Goal: Task Accomplishment & Management: Use online tool/utility

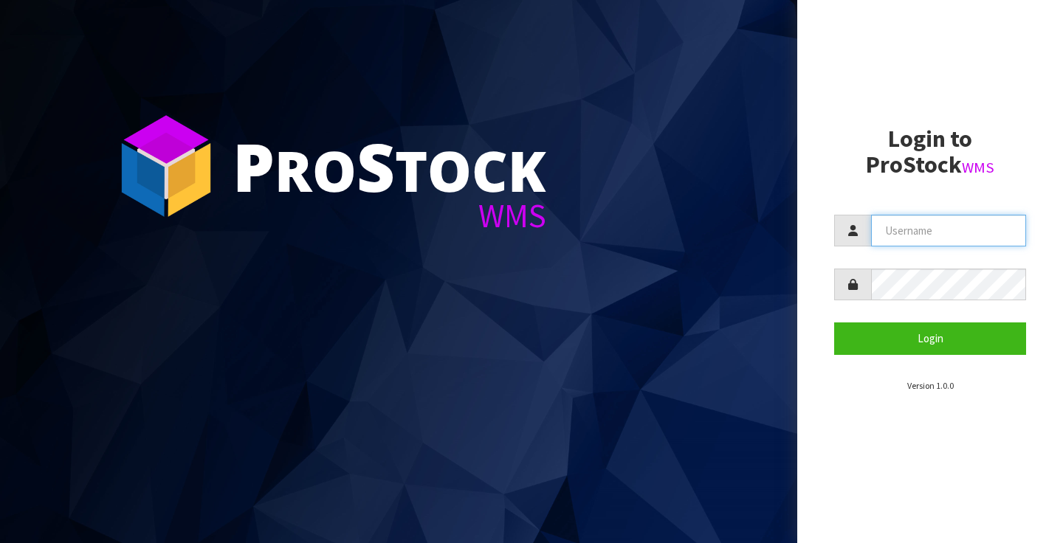
type input "[PERSON_NAME][EMAIL_ADDRESS][PERSON_NAME][DOMAIN_NAME]"
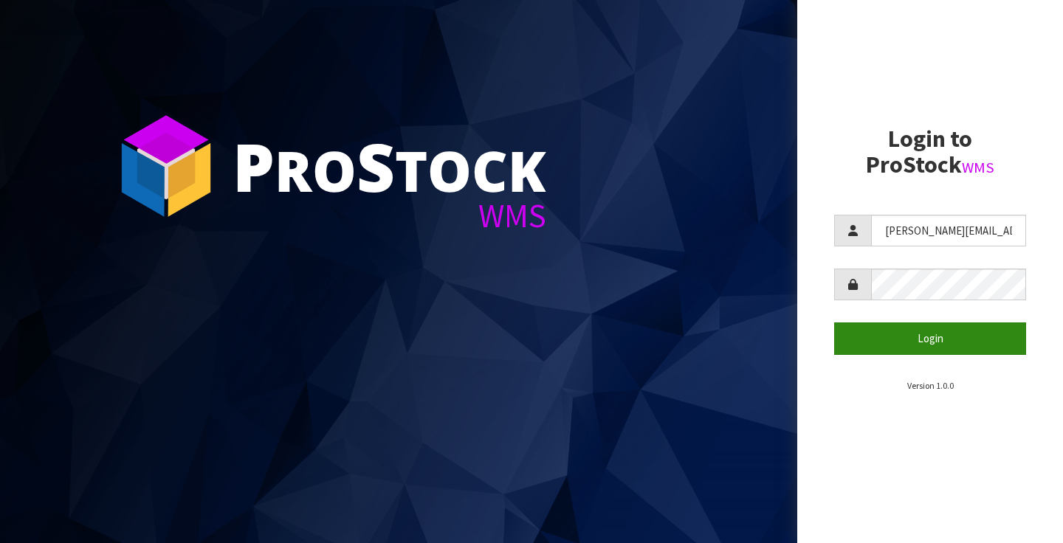
click at [929, 342] on button "Login" at bounding box center [930, 339] width 192 height 32
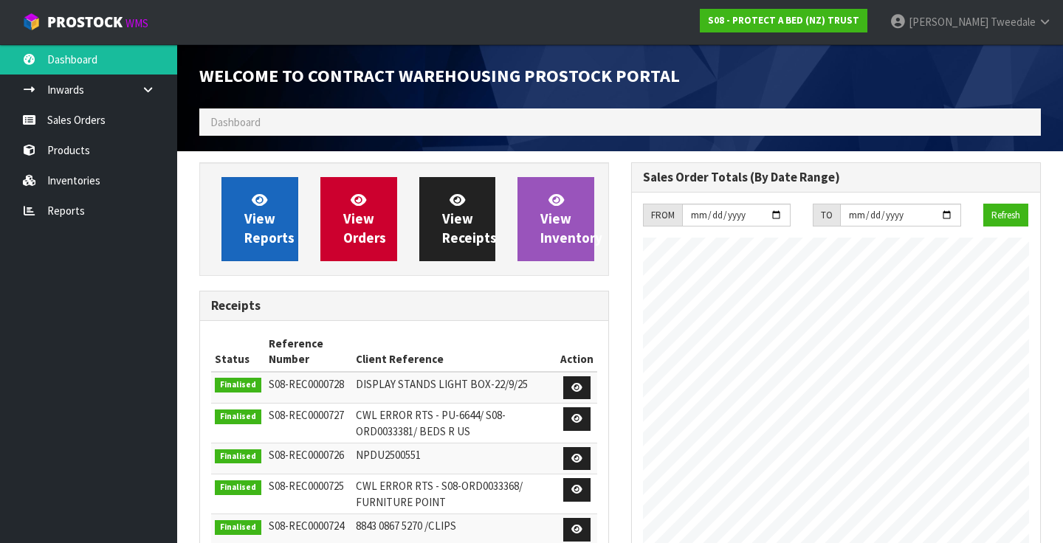
click at [265, 216] on span "View Reports" at bounding box center [269, 218] width 50 height 55
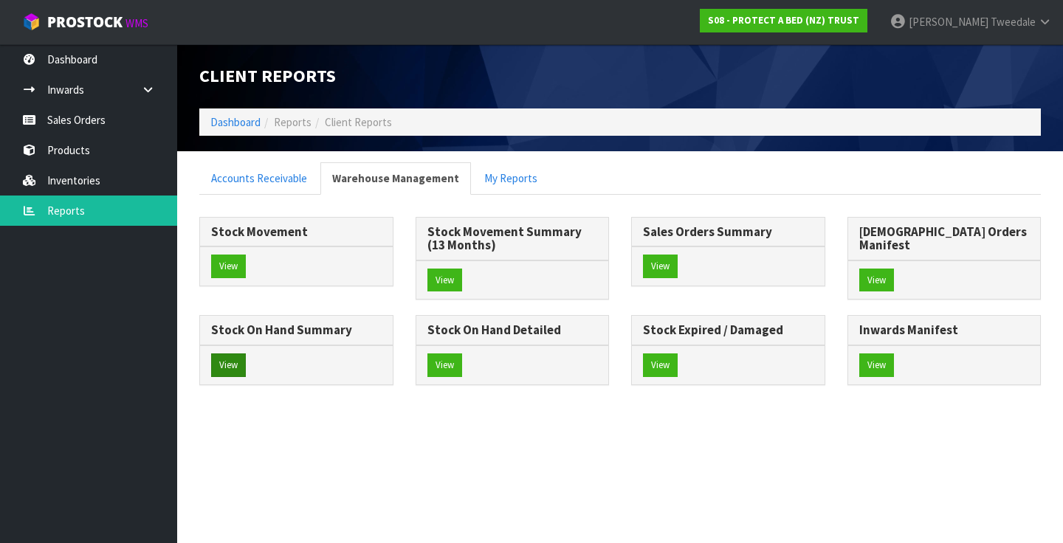
click at [246, 354] on button "View" at bounding box center [228, 366] width 35 height 24
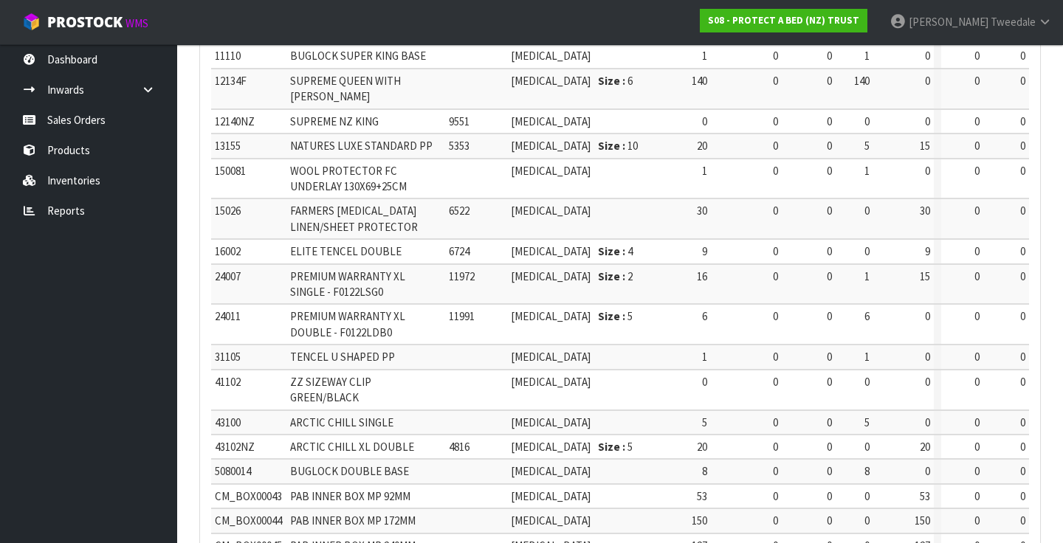
scroll to position [589, 0]
click at [60, 202] on link "Reports" at bounding box center [88, 211] width 177 height 30
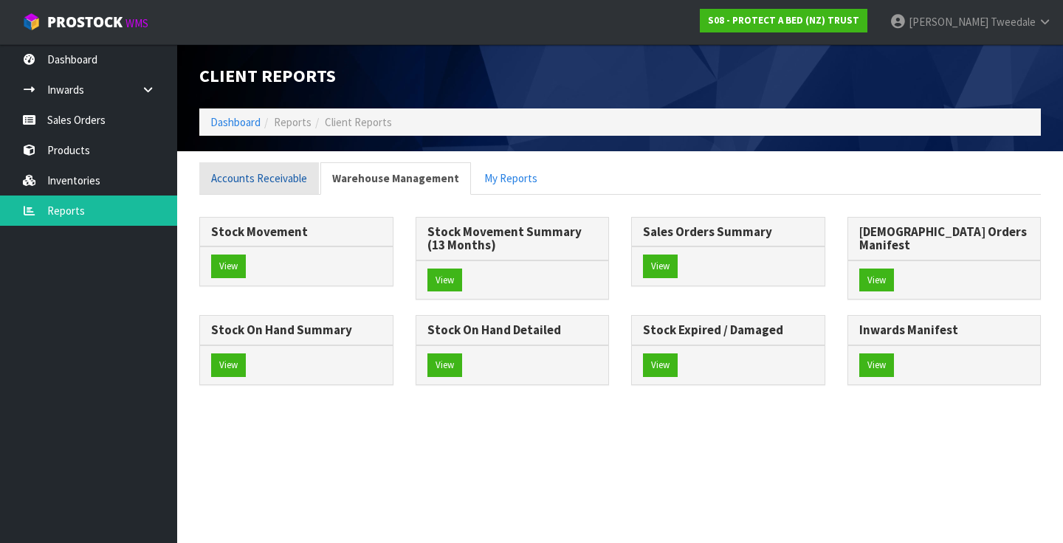
click at [240, 169] on link "Accounts Receivable" at bounding box center [259, 178] width 120 height 32
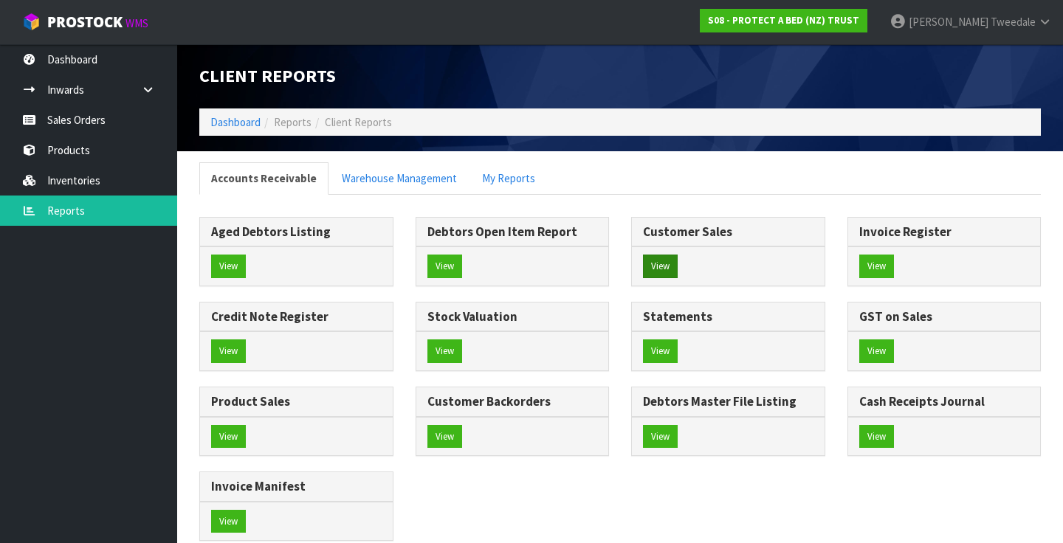
click at [661, 259] on button "View" at bounding box center [660, 267] width 35 height 24
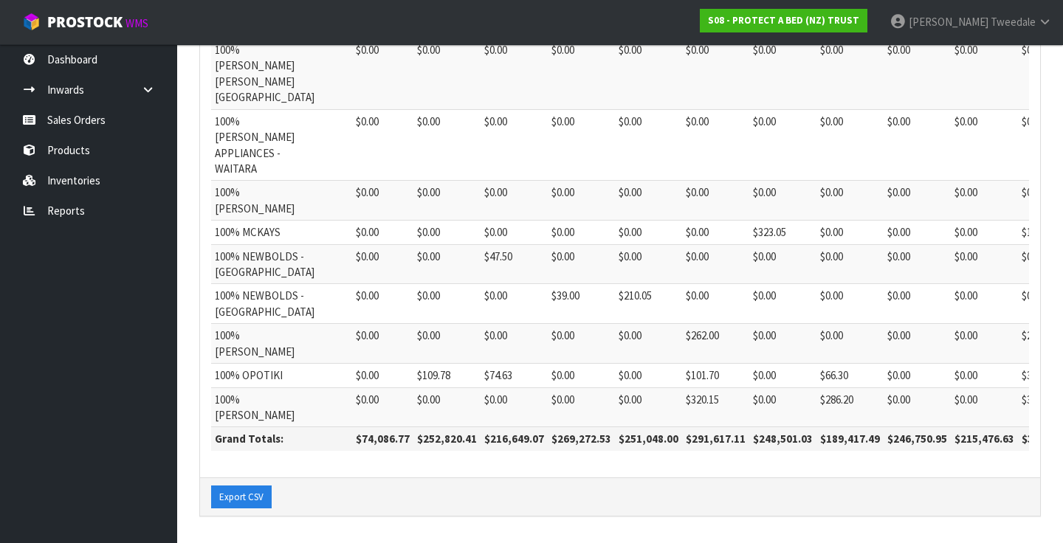
scroll to position [1043, 0]
click at [64, 209] on link "Reports" at bounding box center [88, 211] width 177 height 30
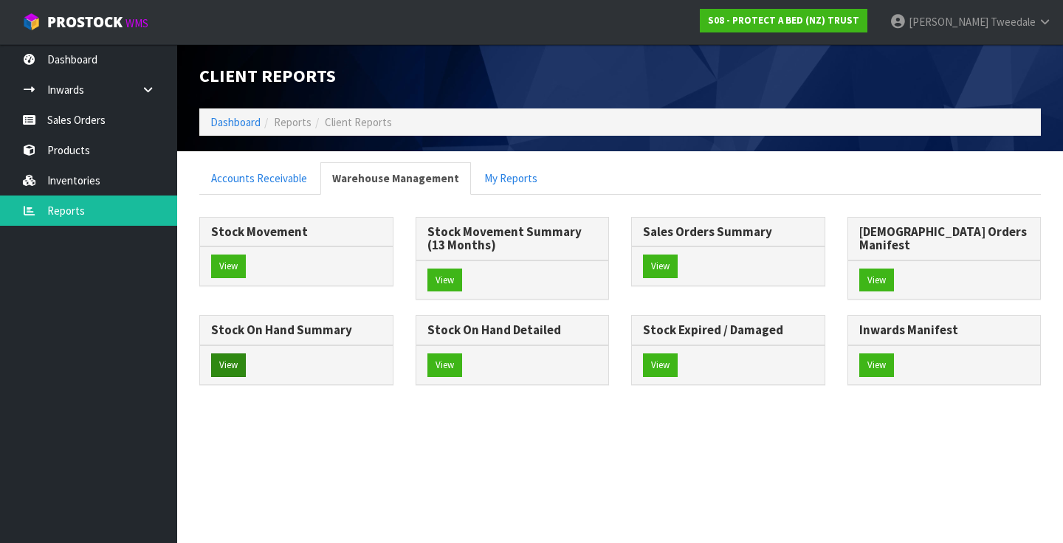
click at [246, 354] on button "View" at bounding box center [228, 366] width 35 height 24
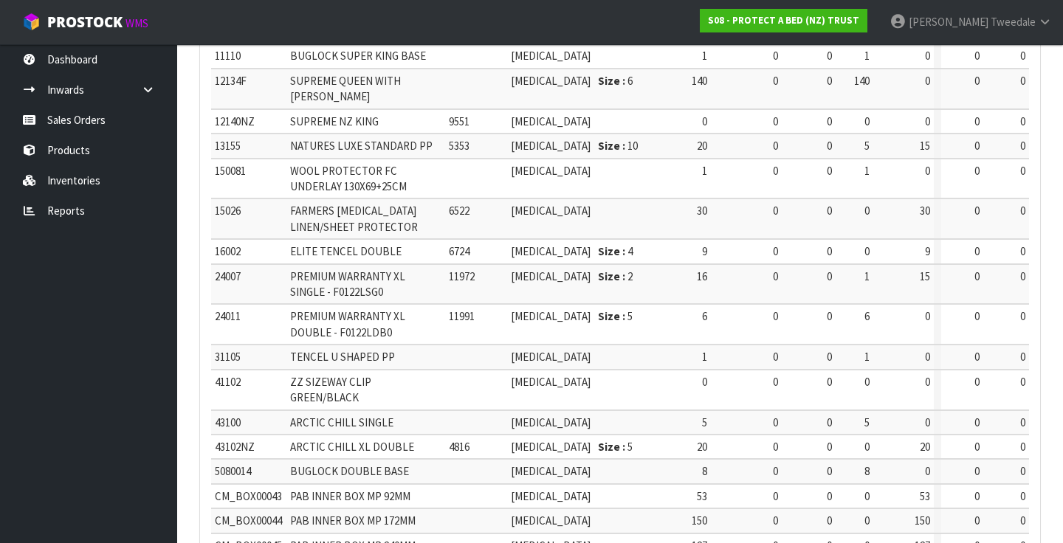
scroll to position [589, 0]
click at [1040, 21] on icon at bounding box center [1045, 21] width 14 height 11
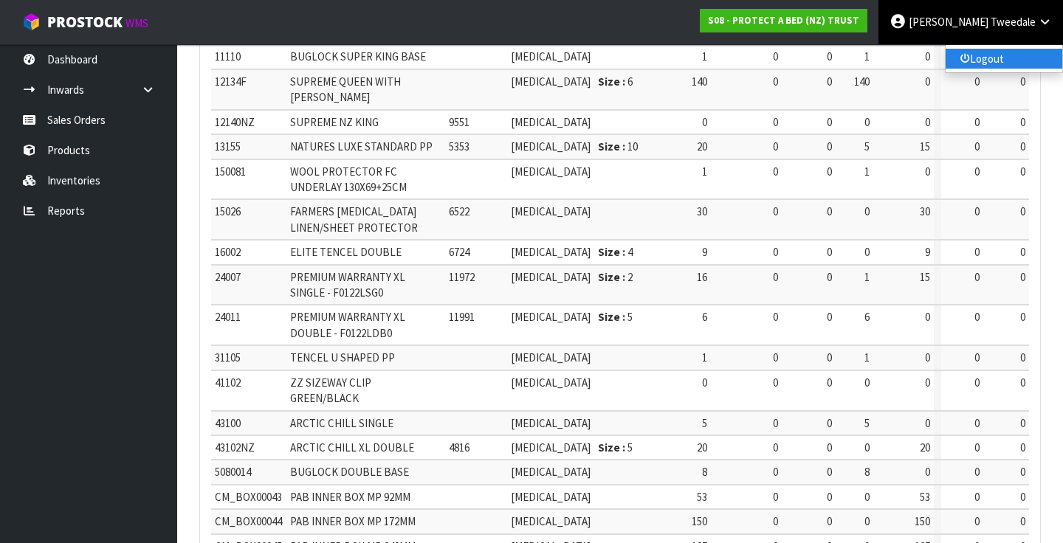
click at [989, 60] on link "Logout" at bounding box center [1004, 59] width 117 height 20
